Goal: Information Seeking & Learning: Learn about a topic

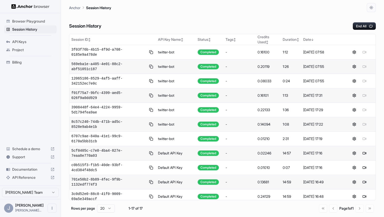
click at [31, 151] on span "Schedule a demo" at bounding box center [30, 149] width 36 height 5
click at [32, 169] on span "Documentation" at bounding box center [30, 169] width 36 height 5
click at [38, 169] on span "Documentation" at bounding box center [30, 169] width 36 height 5
click at [40, 150] on span "Schedule a demo" at bounding box center [30, 149] width 36 height 5
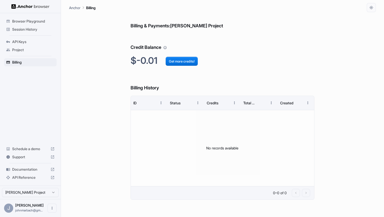
click at [35, 180] on span "API Reference" at bounding box center [30, 177] width 36 height 5
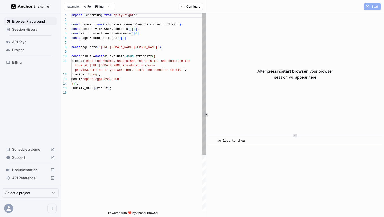
scroll to position [46, 0]
